Goal: Information Seeking & Learning: Learn about a topic

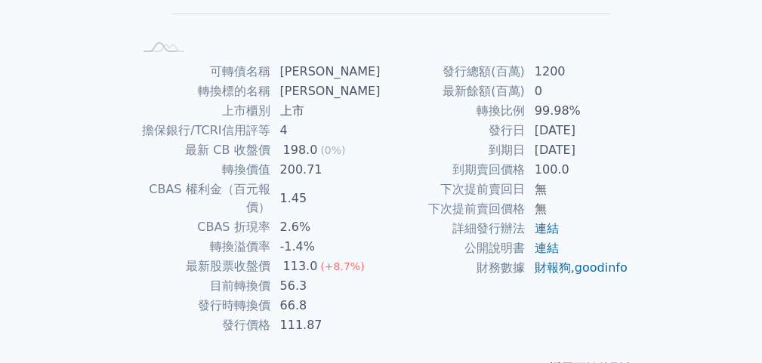
scroll to position [335, 0]
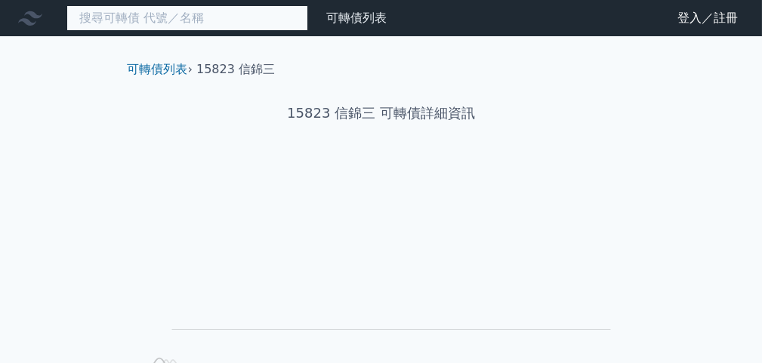
click at [184, 12] on input at bounding box center [187, 18] width 242 height 26
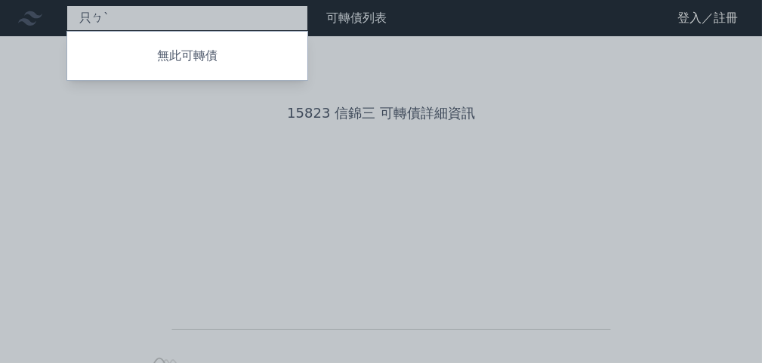
type input "只"
type input "53142"
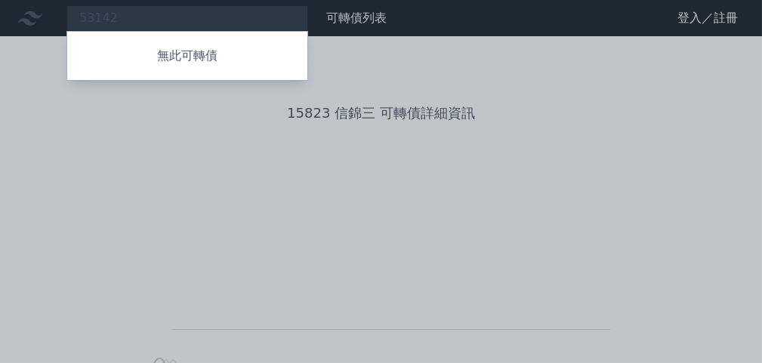
click at [157, 24] on div at bounding box center [381, 181] width 762 height 363
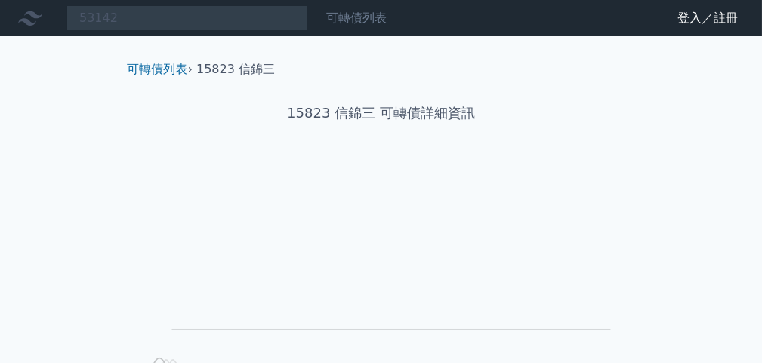
click at [345, 14] on link "可轉債列表" at bounding box center [356, 18] width 60 height 14
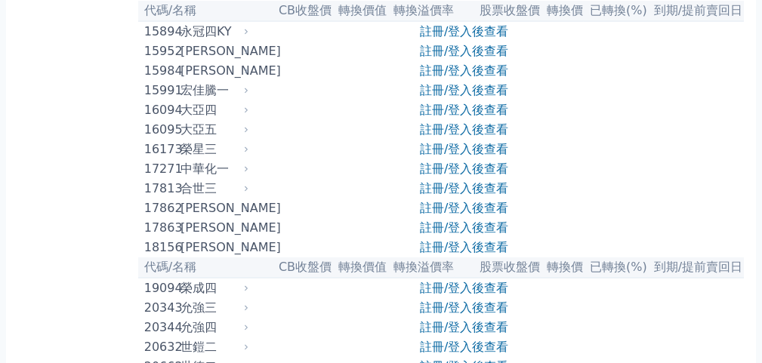
scroll to position [529, 0]
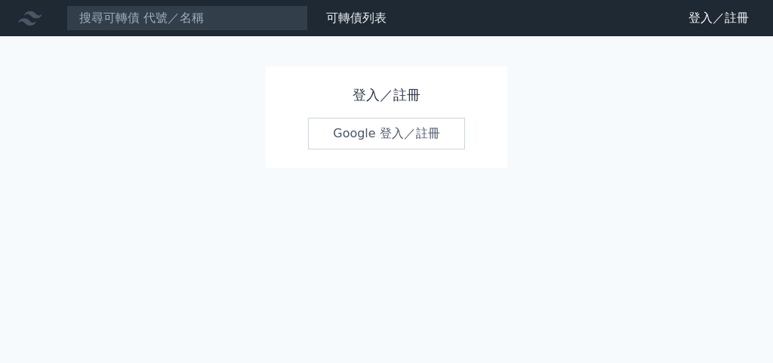
click at [390, 140] on link "Google 登入／註冊" at bounding box center [386, 134] width 157 height 32
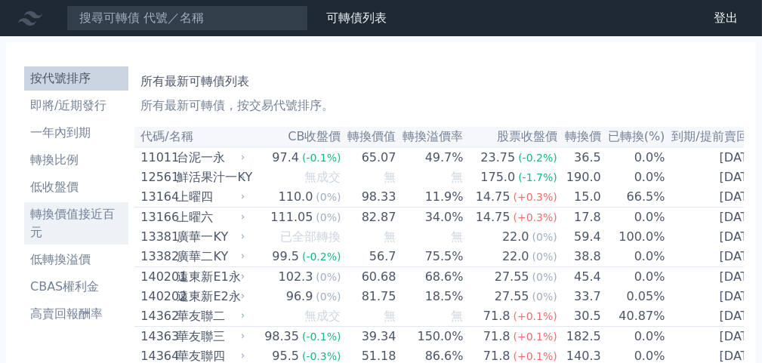
click at [68, 213] on li "轉換價值接近百元" at bounding box center [76, 223] width 104 height 36
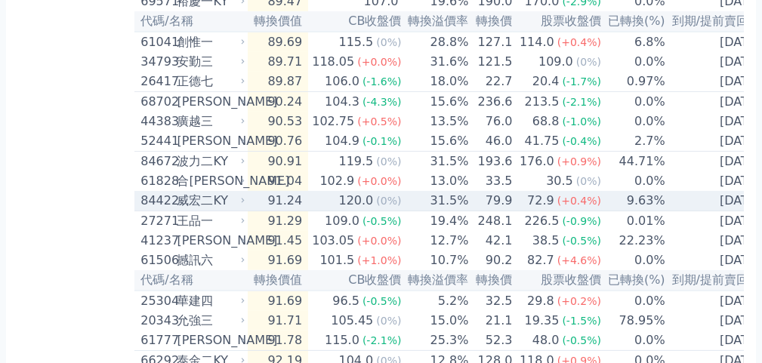
scroll to position [1133, 0]
